Goal: Understand site structure: Understand site structure

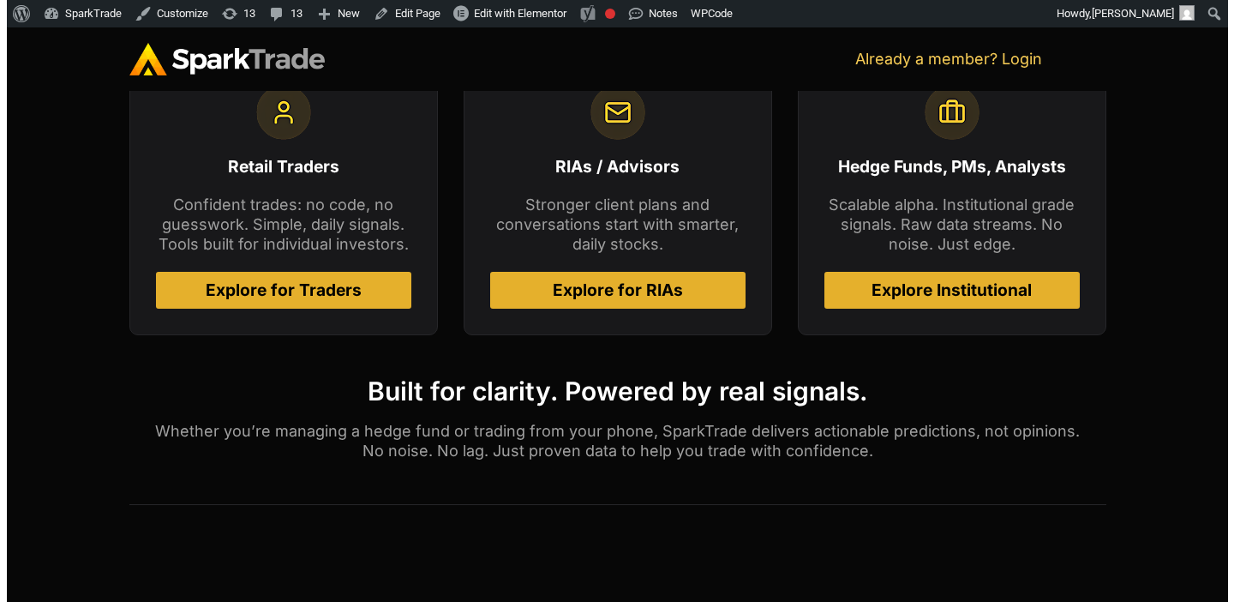
scroll to position [843, 0]
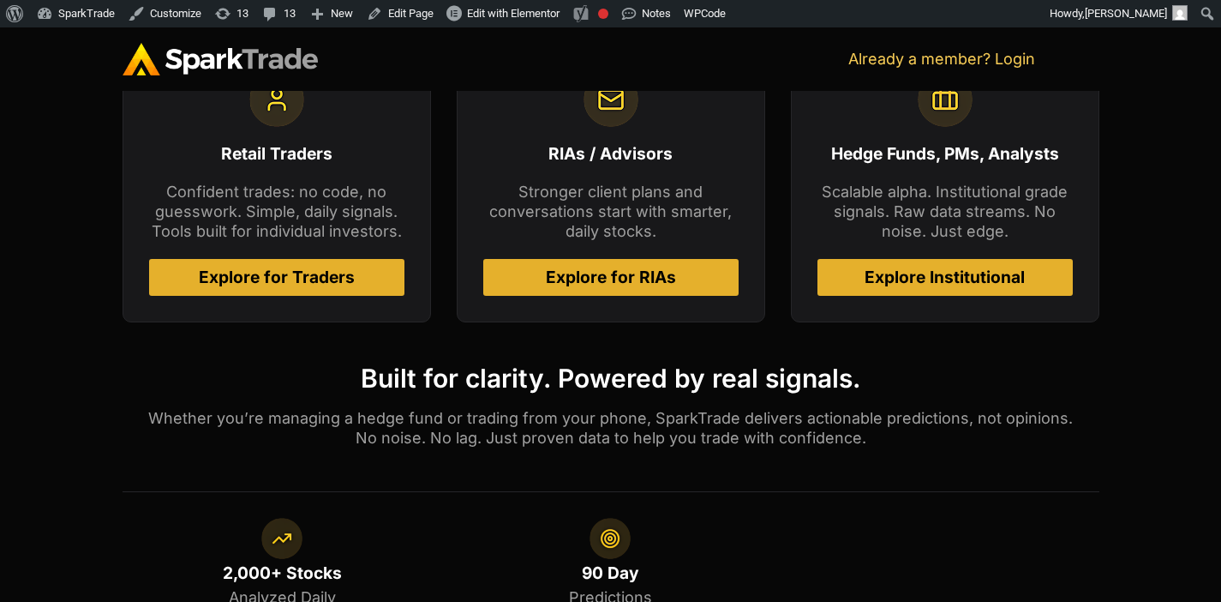
click at [361, 277] on span "Explore for Traders" at bounding box center [277, 277] width 214 height 16
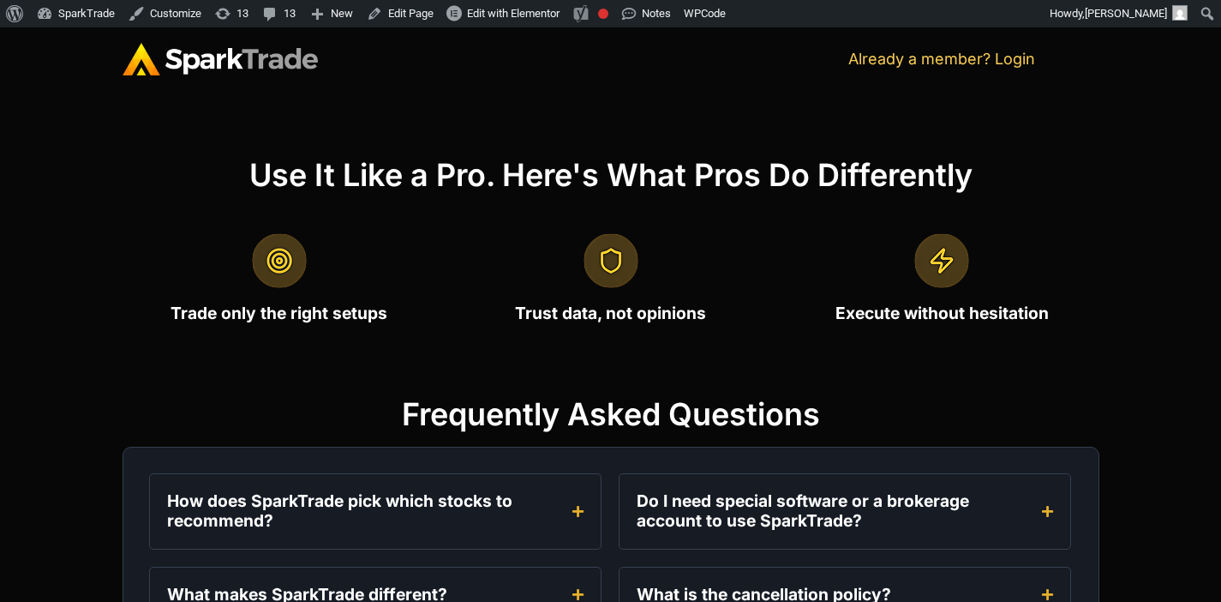
scroll to position [2283, 0]
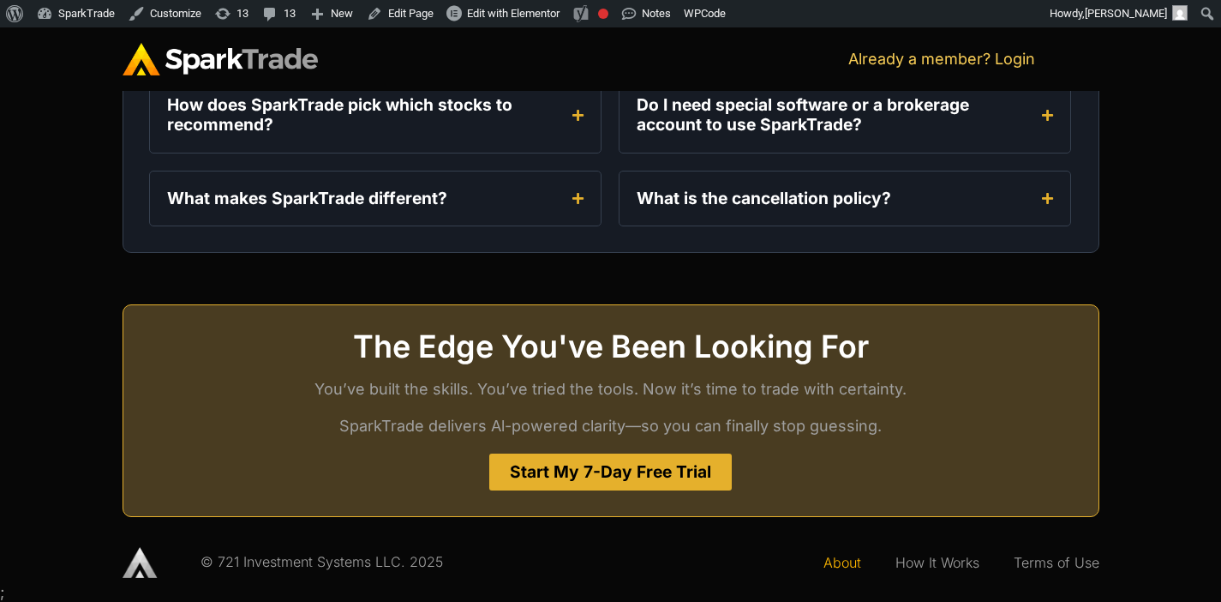
click at [835, 558] on link "About" at bounding box center [842, 561] width 72 height 39
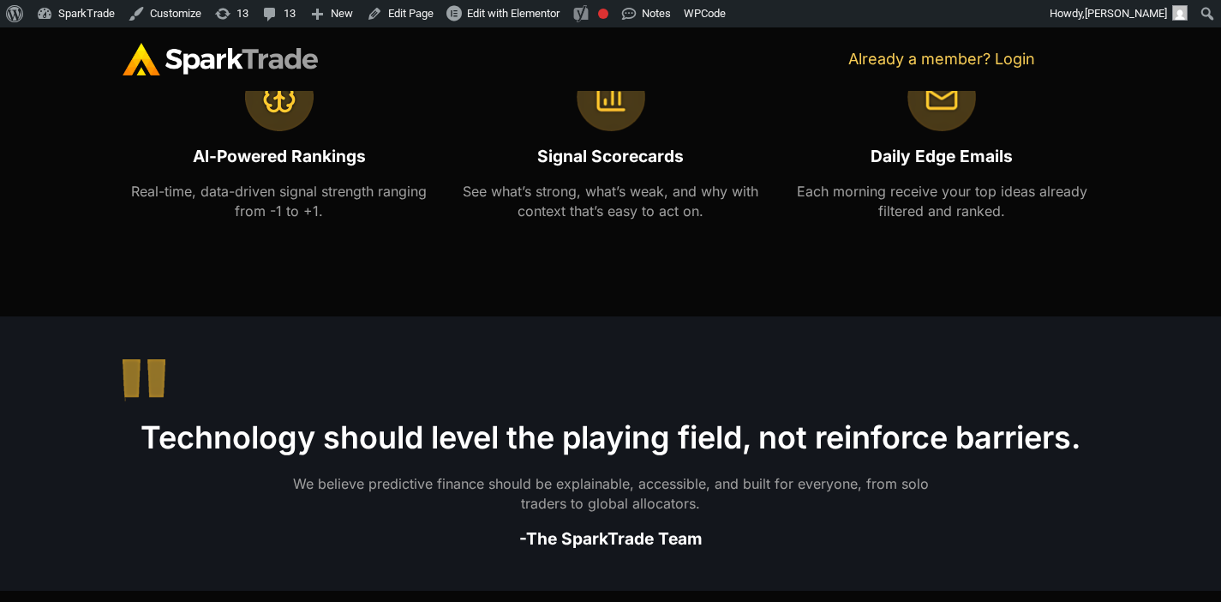
scroll to position [1577, 0]
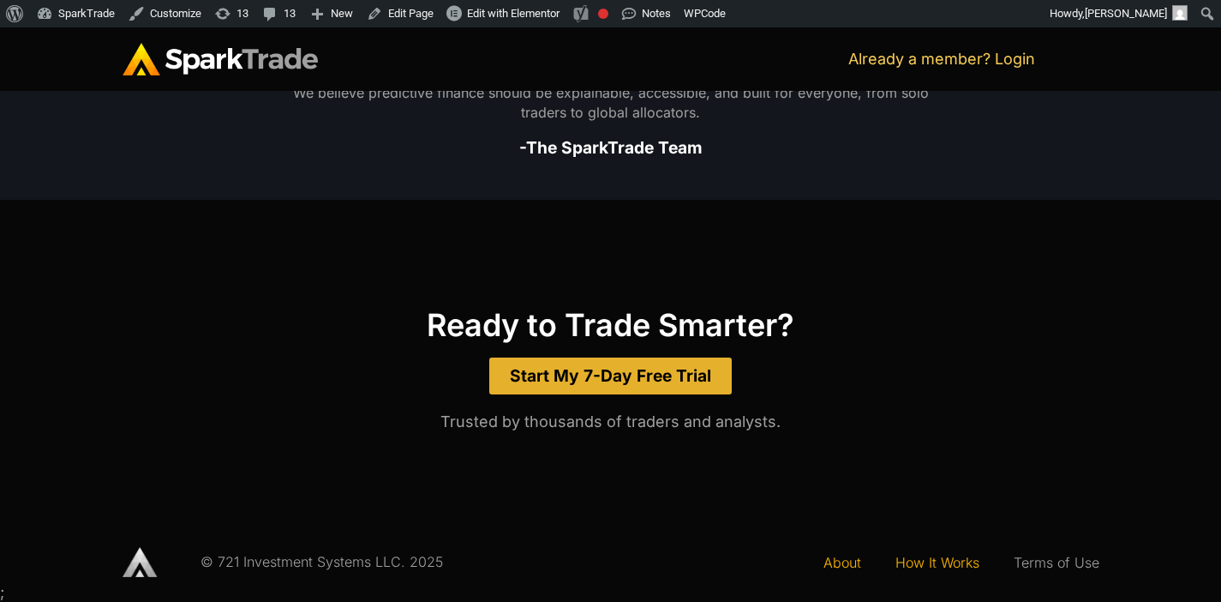
click at [923, 566] on link "How It Works" at bounding box center [937, 561] width 118 height 39
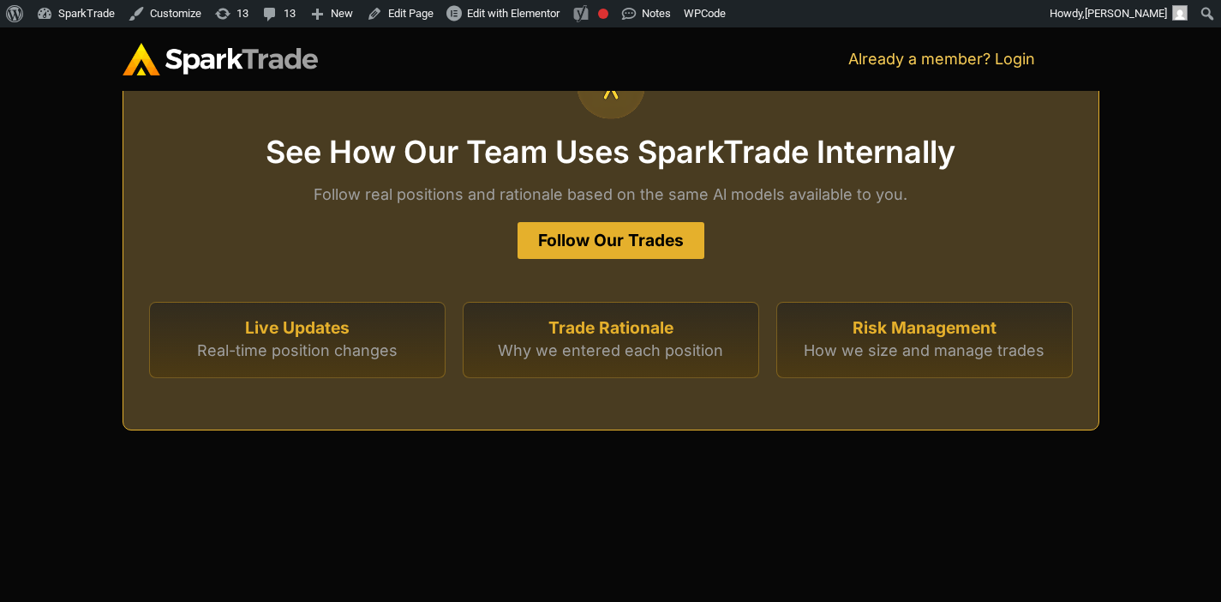
scroll to position [4752, 0]
